Goal: Complete application form: Complete application form

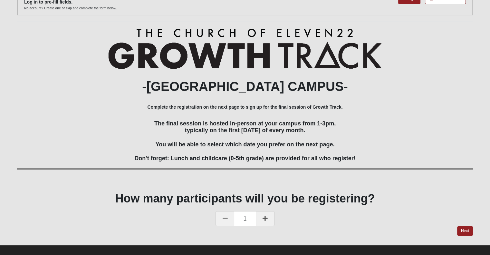
scroll to position [52, 0]
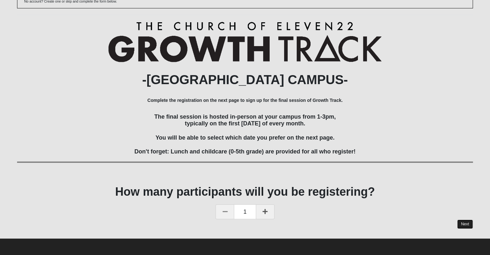
click at [468, 226] on link "Next" at bounding box center [465, 223] width 16 height 9
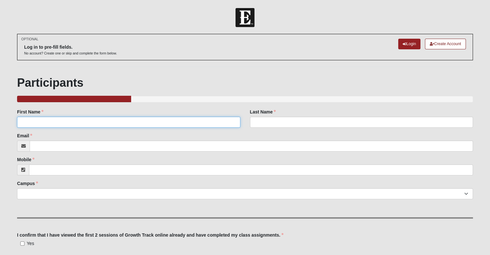
click at [218, 123] on input "First Name" at bounding box center [128, 122] width 223 height 11
type input "[PERSON_NAME]"
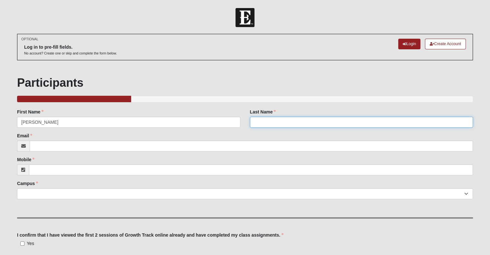
type input "King"
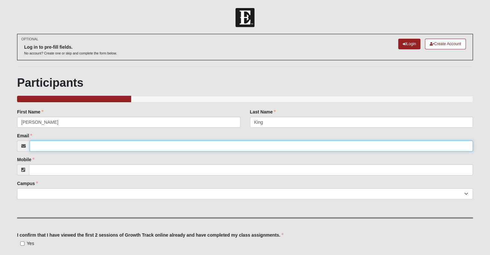
type input "[EMAIL_ADDRESS][DOMAIN_NAME]"
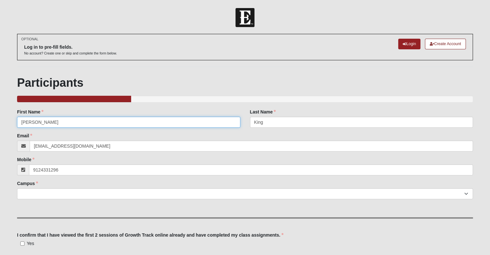
type input "[PHONE_NUMBER]"
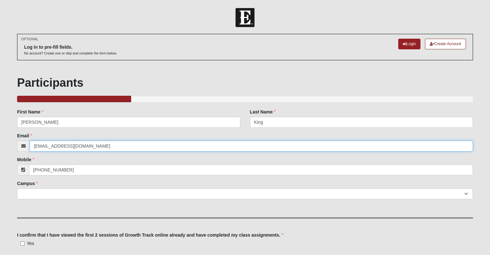
click at [98, 147] on input "[EMAIL_ADDRESS][DOMAIN_NAME]" at bounding box center [251, 145] width 443 height 11
type input "m"
click at [79, 147] on input "[EMAIL_ADDRESS][DOMAIN_NAME]" at bounding box center [251, 145] width 443 height 11
type input "[EMAIL_ADDRESS][DOMAIN_NAME]"
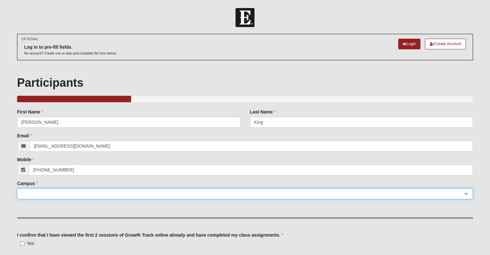
click at [101, 195] on select "[GEOGRAPHIC_DATA] [GEOGRAPHIC_DATA] (Coming Soon) Eleven22 Online [PERSON_NAME]…" at bounding box center [245, 193] width 456 height 11
select select "13"
click at [17, 188] on select "[GEOGRAPHIC_DATA] [GEOGRAPHIC_DATA] (Coming Soon) Eleven22 Online [PERSON_NAME]…" at bounding box center [245, 193] width 456 height 11
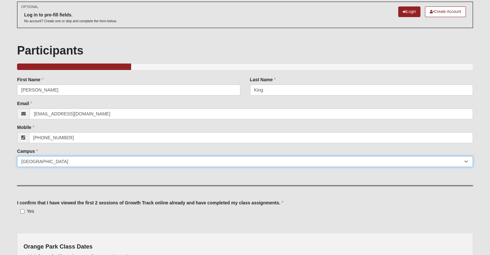
scroll to position [64, 0]
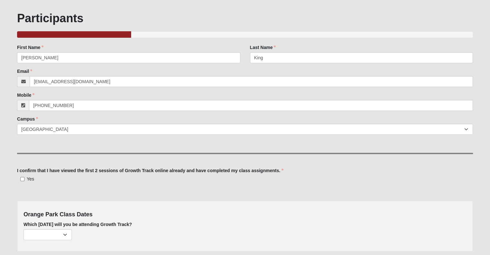
click at [26, 181] on label "Yes" at bounding box center [25, 179] width 17 height 6
click at [24, 181] on input "Yes" at bounding box center [22, 179] width 4 height 4
checkbox input "true"
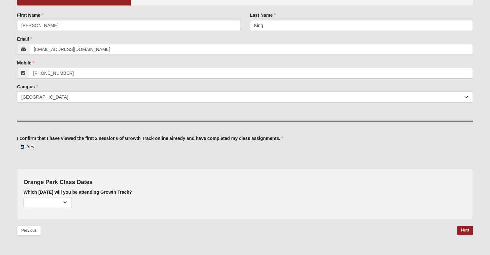
scroll to position [112, 0]
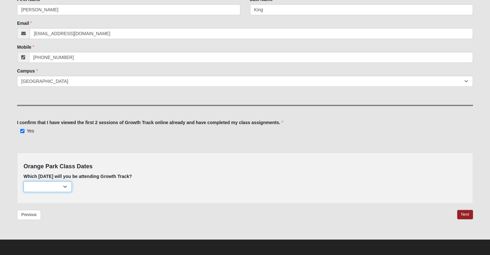
click at [63, 186] on select "[DATE] (28 remaining) [DATE] (29 remaining) [DATE] (30 remaining)" at bounding box center [48, 186] width 48 height 11
select select "693"
click at [24, 181] on select "[DATE] (28 remaining) [DATE] (29 remaining) [DATE] (30 remaining)" at bounding box center [48, 186] width 48 height 11
click at [462, 212] on link "Next" at bounding box center [465, 214] width 16 height 9
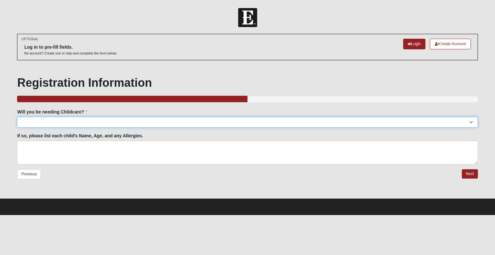
click at [224, 124] on select "Yes No" at bounding box center [247, 122] width 460 height 11
select select "No"
click at [17, 117] on select "Yes No" at bounding box center [247, 122] width 460 height 11
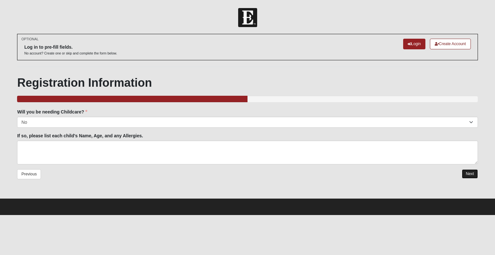
click at [475, 176] on link "Next" at bounding box center [470, 173] width 16 height 9
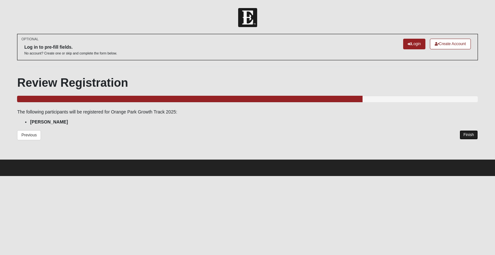
click at [469, 138] on link "Finish" at bounding box center [468, 134] width 18 height 9
